Goal: Find contact information: Find contact information

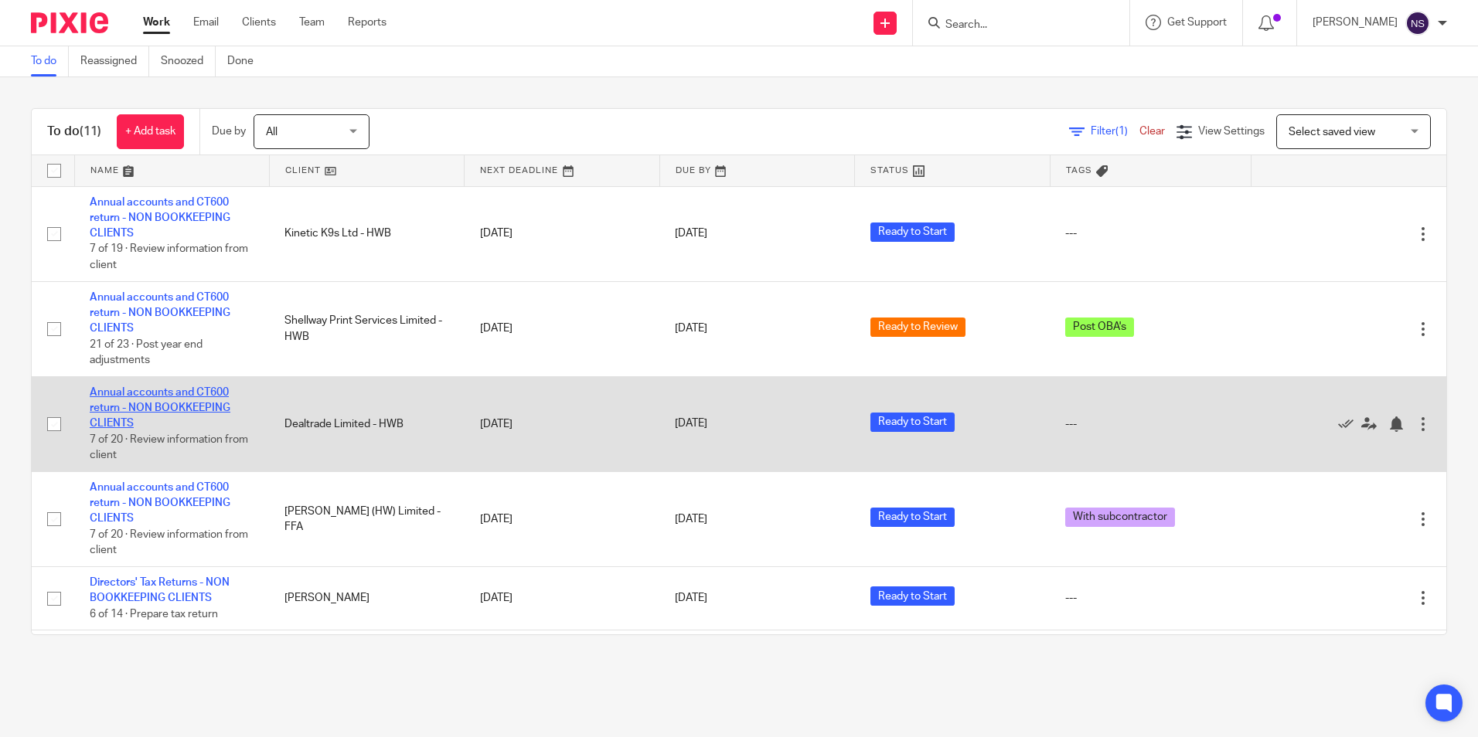
click at [201, 406] on link "Annual accounts and CT600 return - NON BOOKKEEPING CLIENTS" at bounding box center [160, 408] width 141 height 43
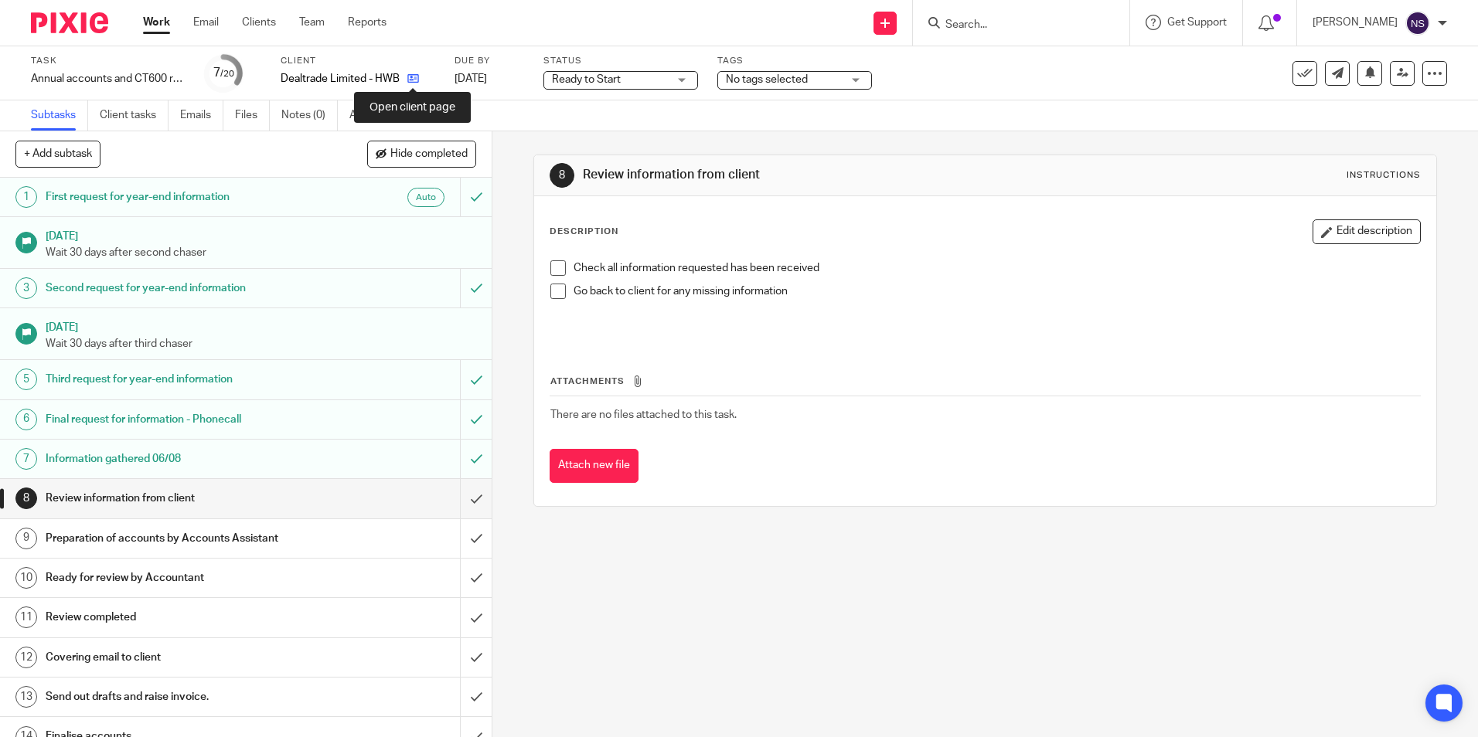
click at [414, 81] on icon at bounding box center [413, 79] width 12 height 12
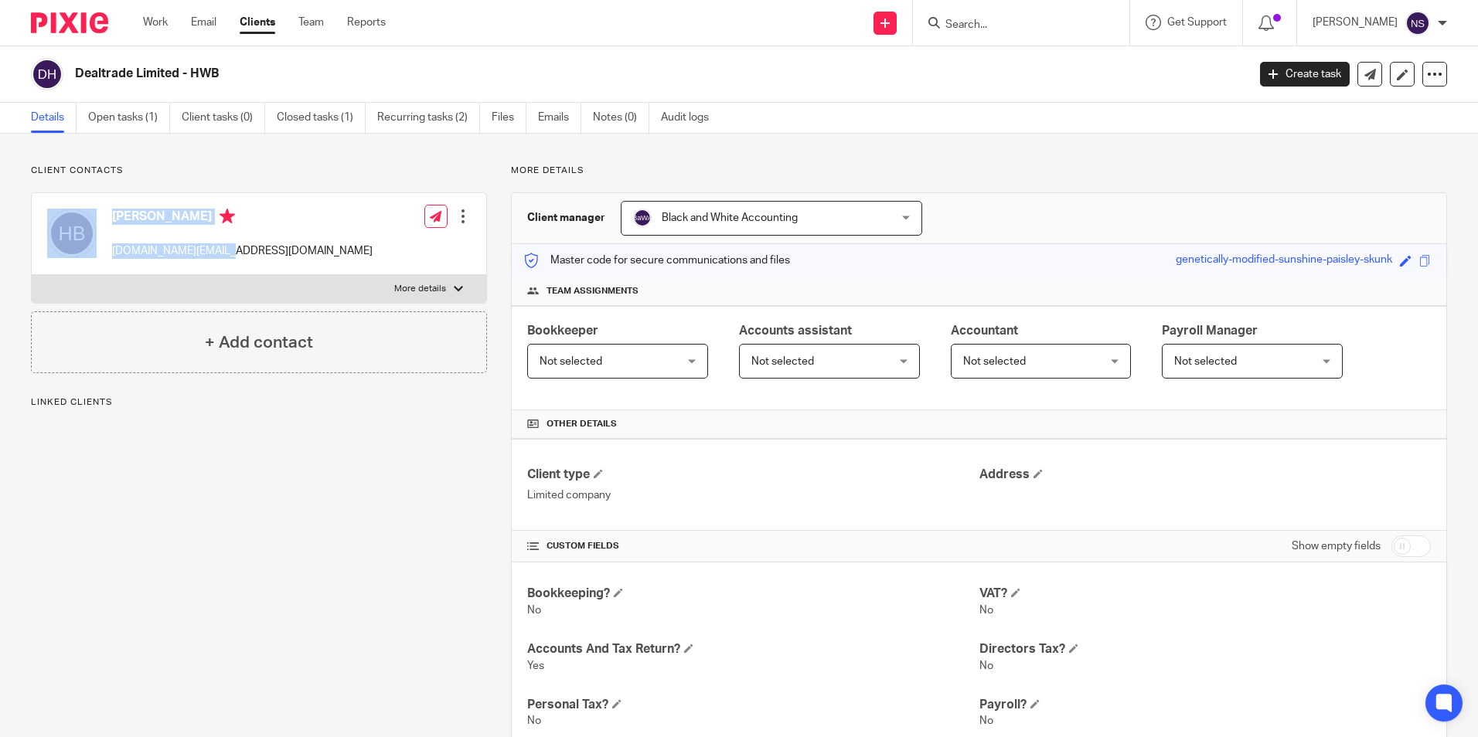
drag, startPoint x: 240, startPoint y: 250, endPoint x: 105, endPoint y: 250, distance: 135.2
click at [104, 251] on div "[PERSON_NAME] [DOMAIN_NAME][EMAIL_ADDRESS][DOMAIN_NAME] Edit contact Create cli…" at bounding box center [259, 234] width 454 height 82
drag, startPoint x: 105, startPoint y: 250, endPoint x: 308, endPoint y: 244, distance: 202.6
click at [308, 244] on div "Houshang Bahri hnb.vision@gmail.com Edit contact Create client from contact Exp…" at bounding box center [259, 234] width 454 height 82
drag, startPoint x: 236, startPoint y: 249, endPoint x: 114, endPoint y: 255, distance: 123.0
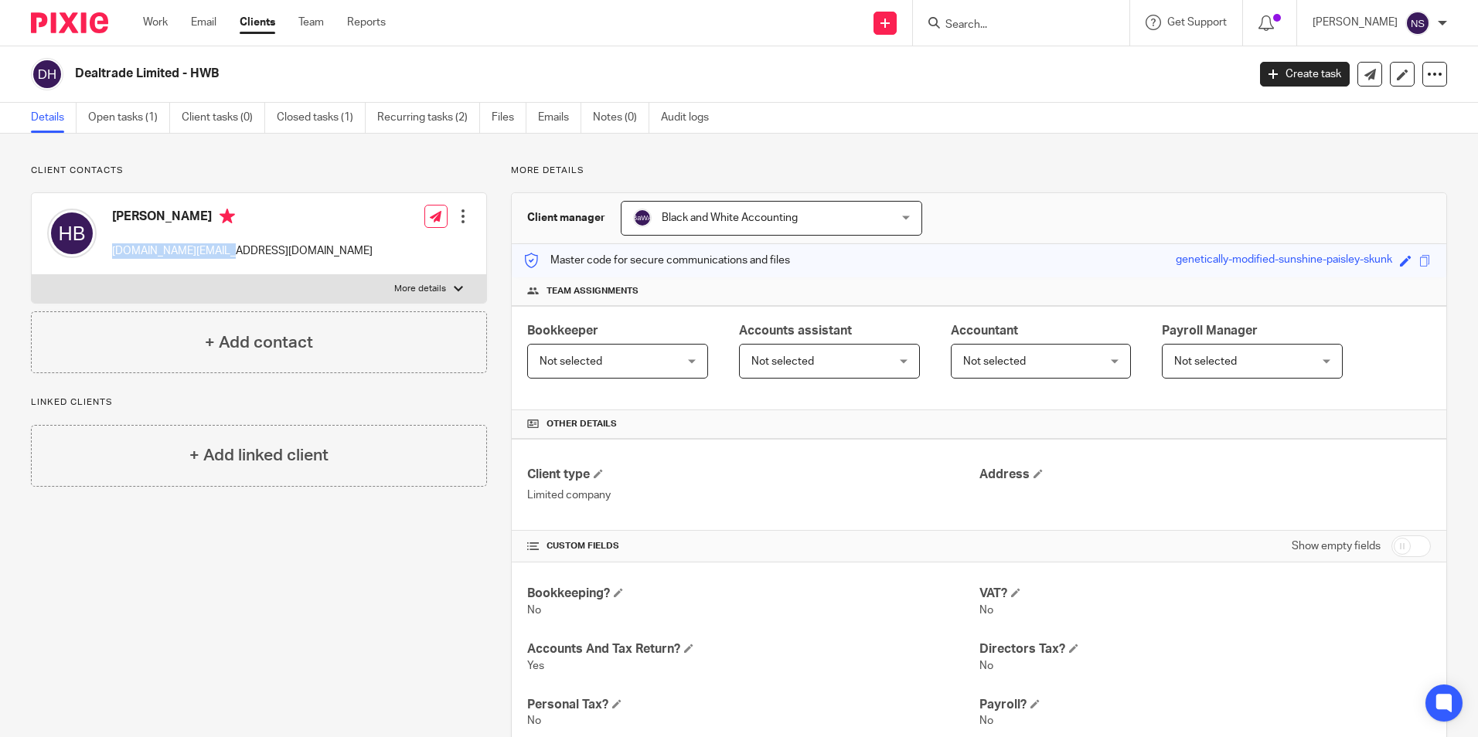
click at [114, 255] on div "Houshang Bahri hnb.vision@gmail.com Edit contact Create client from contact Exp…" at bounding box center [259, 234] width 454 height 82
copy p "hnb.vision@gmail.com"
drag, startPoint x: 223, startPoint y: 72, endPoint x: 75, endPoint y: 78, distance: 148.5
click at [75, 78] on h2 "Dealtrade Limited - HWB" at bounding box center [539, 74] width 929 height 16
copy h2 "Dealtrade Limited - HWB"
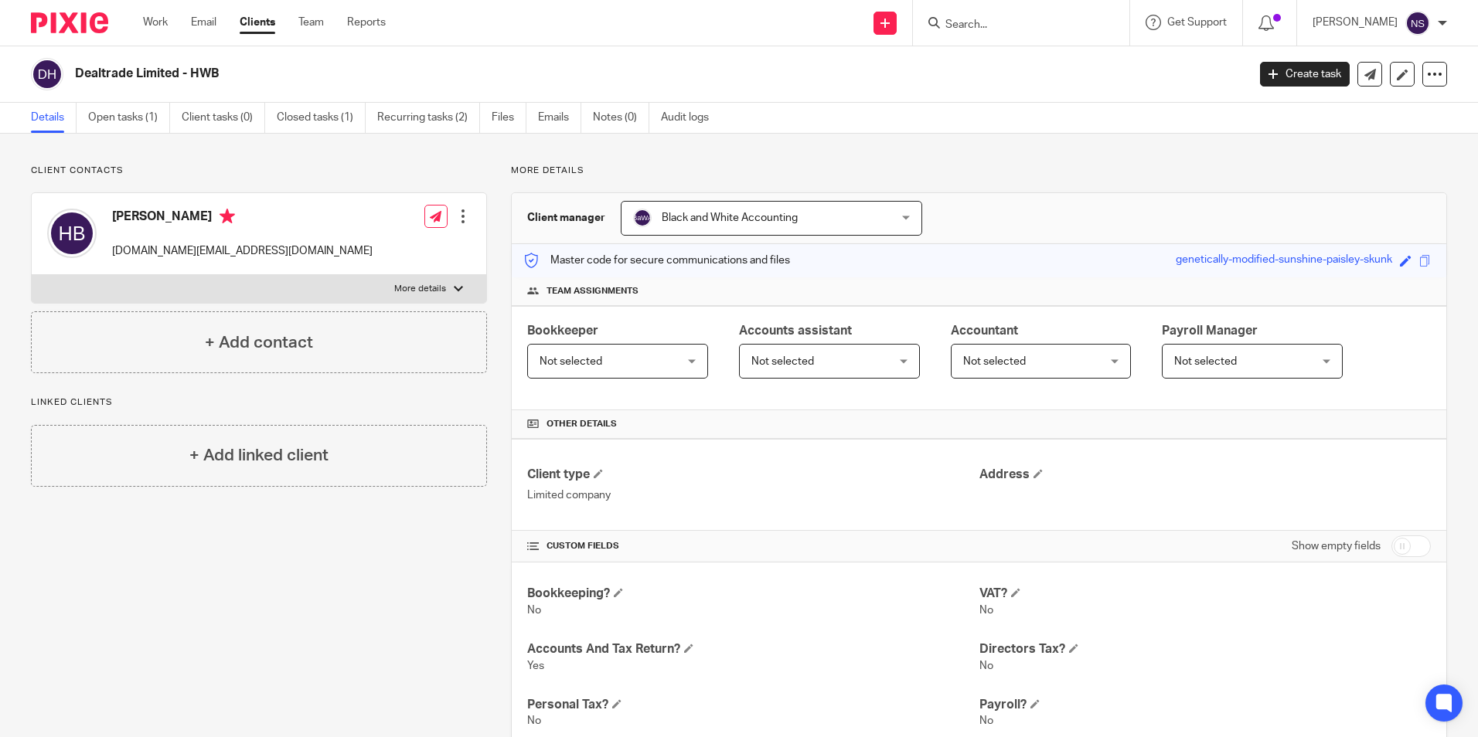
click at [145, 216] on h4 "Houshang Bahri" at bounding box center [242, 218] width 260 height 19
copy h4 "Houshang"
click at [134, 117] on link "Open tasks (1)" at bounding box center [129, 118] width 82 height 30
